Goal: Task Accomplishment & Management: Complete application form

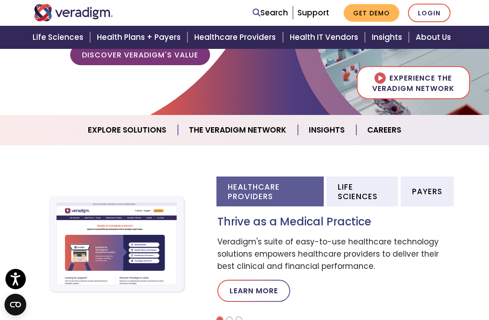
click at [393, 130] on link "Careers" at bounding box center [385, 130] width 56 height 23
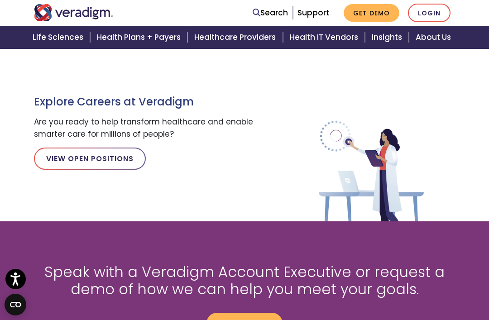
scroll to position [878, 0]
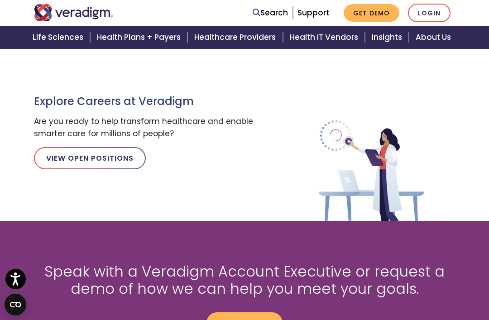
click at [116, 163] on link "View Open Positions" at bounding box center [90, 158] width 112 height 22
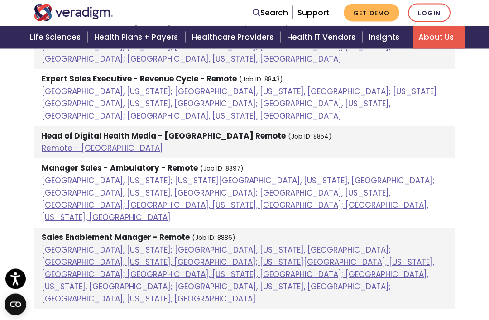
scroll to position [908, 0]
click at [431, 42] on link "About Us" at bounding box center [439, 37] width 52 height 23
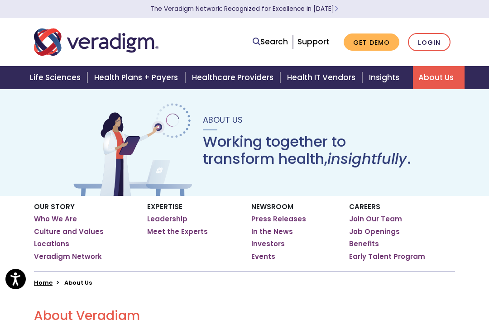
scroll to position [7, 0]
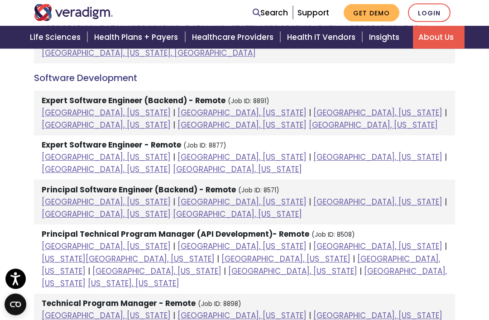
scroll to position [1154, 0]
click at [155, 298] on strong "Technical Program Manager - Remote" at bounding box center [119, 303] width 154 height 11
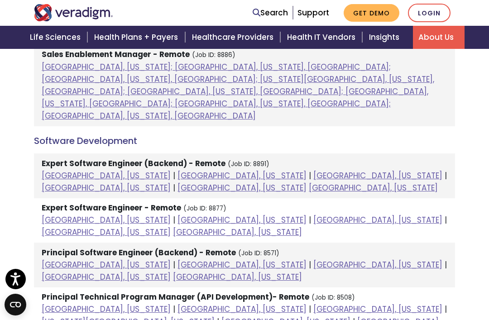
scroll to position [1093, 0]
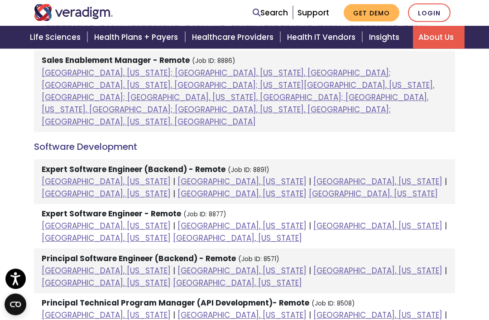
scroll to position [1077, 0]
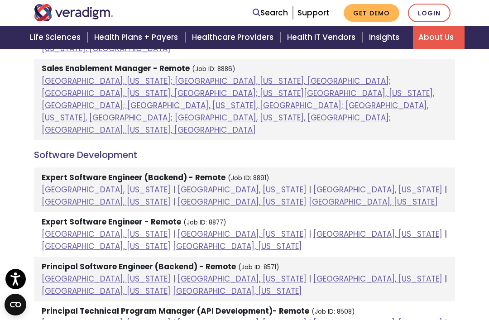
click at [178, 318] on link "[GEOGRAPHIC_DATA], [US_STATE]" at bounding box center [242, 323] width 129 height 11
